Goal: Subscribe to service/newsletter

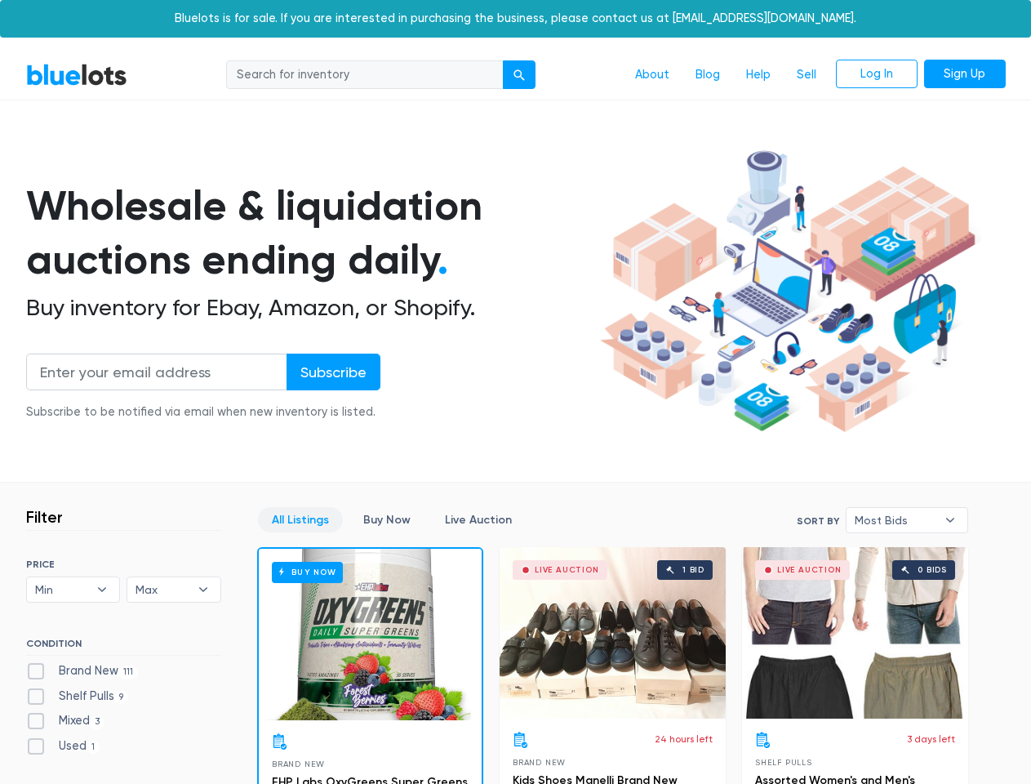
click at [520, 75] on div "submit" at bounding box center [519, 74] width 11 height 11
click at [332, 371] on input "Subscribe" at bounding box center [334, 372] width 94 height 37
click at [73, 589] on span "Min" at bounding box center [62, 589] width 54 height 24
click at [174, 589] on span "Max" at bounding box center [163, 589] width 54 height 24
click at [907, 520] on span "Most Bids" at bounding box center [896, 520] width 82 height 24
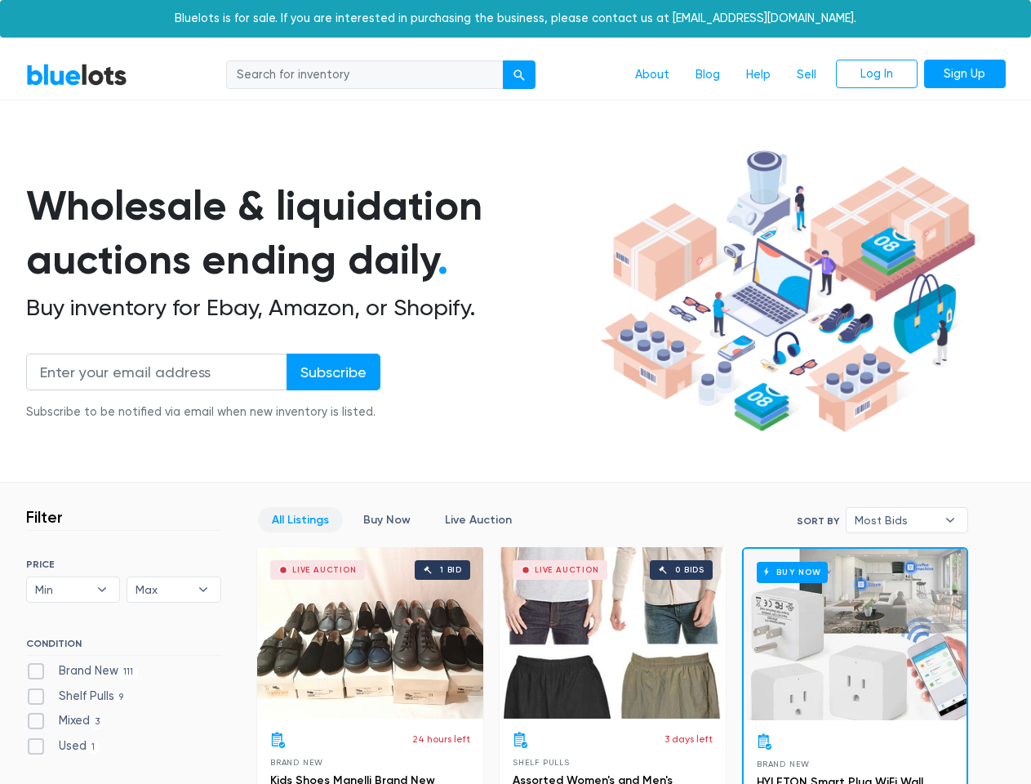
click at [520, 75] on div "submit" at bounding box center [519, 74] width 11 height 11
click at [332, 371] on input "Subscribe" at bounding box center [334, 372] width 94 height 37
click at [73, 589] on span "Min" at bounding box center [62, 589] width 54 height 24
click at [174, 589] on span "Max" at bounding box center [163, 589] width 54 height 24
click at [907, 520] on span "Most Bids" at bounding box center [896, 520] width 82 height 24
